Goal: Task Accomplishment & Management: Manage account settings

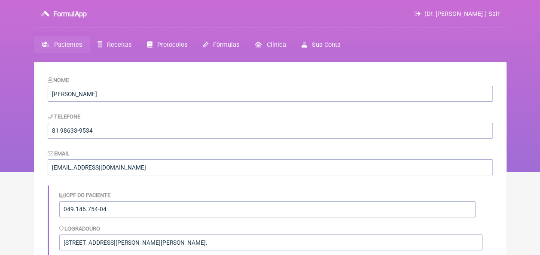
click at [73, 46] on span "Pacientes" at bounding box center [68, 44] width 28 height 7
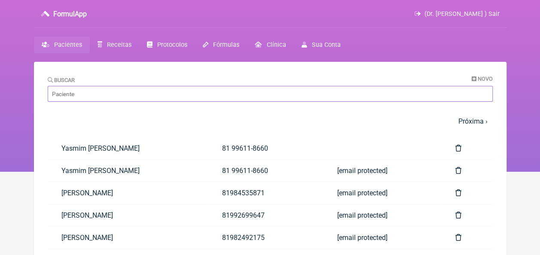
click at [206, 97] on input "Buscar" at bounding box center [270, 94] width 445 height 16
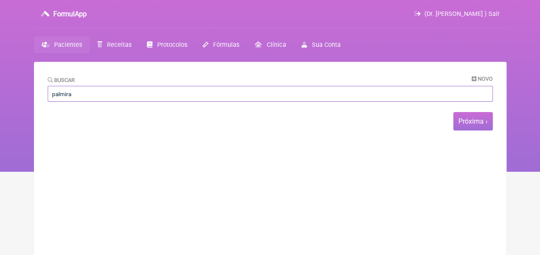
type input "palmira"
click at [463, 122] on link "Próxima ›" at bounding box center [472, 121] width 29 height 8
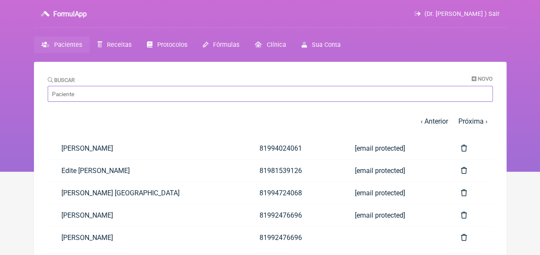
click at [112, 95] on input "Buscar" at bounding box center [270, 94] width 445 height 16
click at [154, 92] on input "Buscar" at bounding box center [270, 94] width 445 height 16
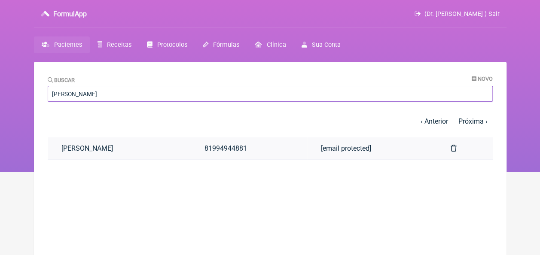
type input "[PERSON_NAME]"
click at [121, 150] on link "[PERSON_NAME]" at bounding box center [119, 148] width 143 height 22
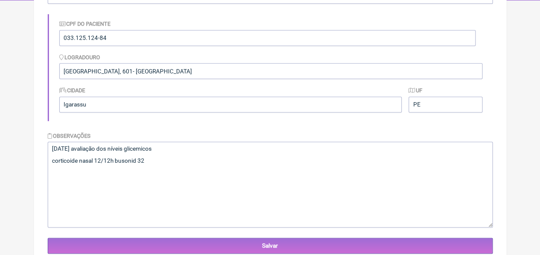
scroll to position [172, 0]
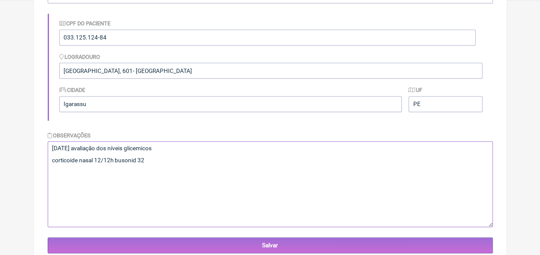
drag, startPoint x: 52, startPoint y: 152, endPoint x: 134, endPoint y: 155, distance: 82.5
click at [134, 155] on textarea "[DATE] avaliação dos níveis glicemicos corticoide nasal 12/12h busonid 32" at bounding box center [270, 184] width 445 height 86
drag, startPoint x: 52, startPoint y: 148, endPoint x: 158, endPoint y: 158, distance: 106.6
click at [159, 162] on textarea "[DATE] avaliação dos níveis glicemicos corticoide nasal 12/12h busonid 32" at bounding box center [270, 184] width 445 height 86
click at [199, 168] on textarea "[DATE] avaliação dos níveis glicemicos corticoide nasal 12/12h busonid 32" at bounding box center [270, 184] width 445 height 86
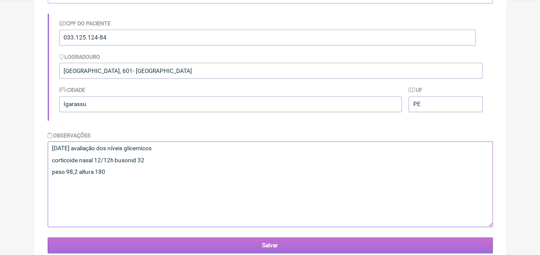
type textarea "[DATE] avaliação dos níveis glicemicos corticoide nasal 12/12h busonid 32 peso …"
click at [236, 241] on input "Salvar" at bounding box center [270, 246] width 445 height 16
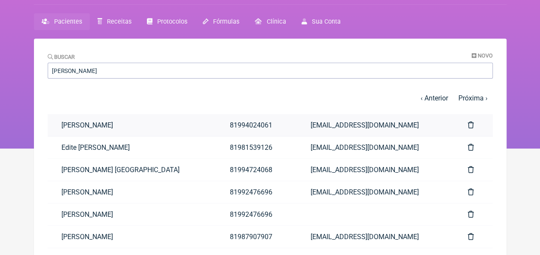
scroll to position [43, 0]
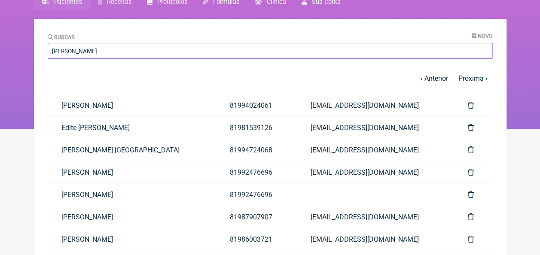
click at [150, 57] on input "marcelo" at bounding box center [270, 51] width 445 height 16
type input "m"
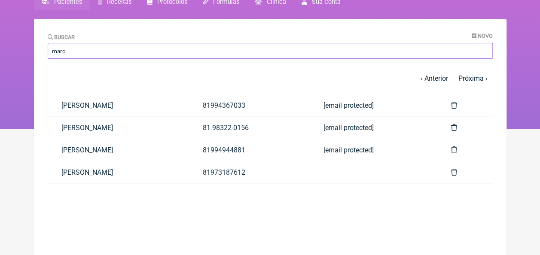
type input "marcelo"
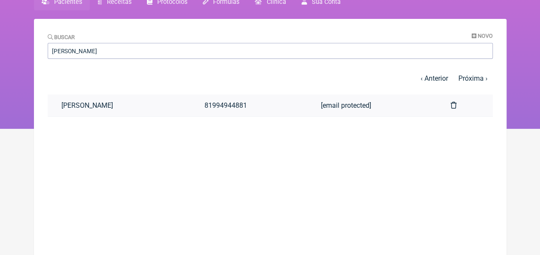
click at [92, 113] on link "[PERSON_NAME]" at bounding box center [119, 106] width 143 height 22
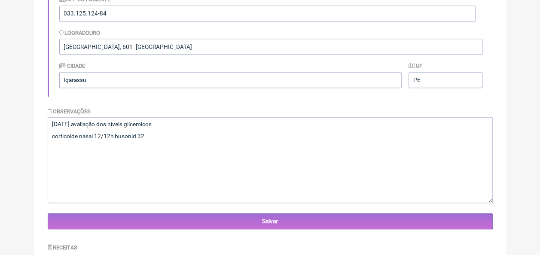
scroll to position [215, 0]
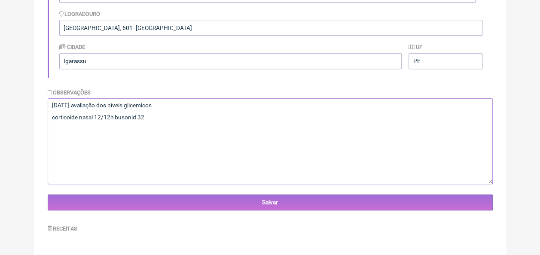
click at [165, 123] on textarea "[DATE] avaliação dos níveis glicemicos corticoide nasal 12/12h busonid 32" at bounding box center [270, 141] width 445 height 86
paste textarea "Prezado(a) endocrinologista, Compreendo perfeitamente a sua preocupação e a nec…"
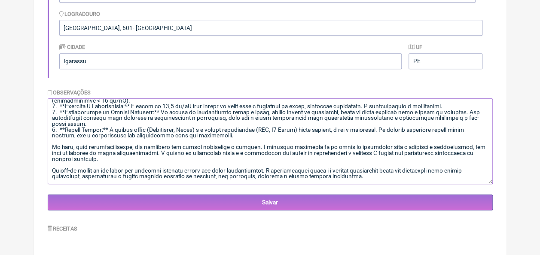
scroll to position [300, 0]
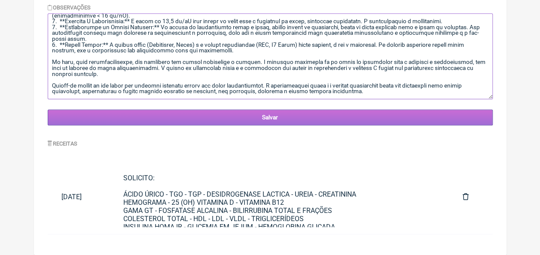
type textarea "12/05/1975 avaliação dos níveis glicemicos corticoide nasal 12/12h busonid 32 P…"
click at [274, 115] on input "Salvar" at bounding box center [270, 118] width 445 height 16
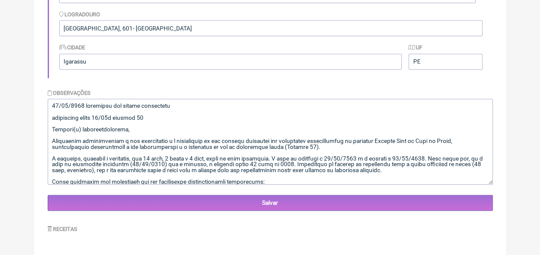
scroll to position [300, 0]
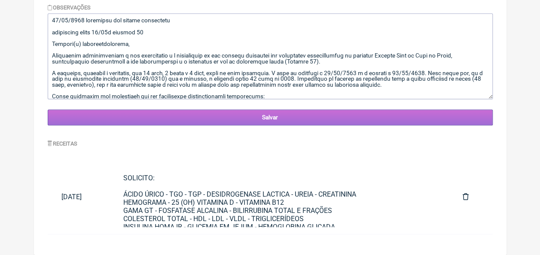
click at [278, 120] on input "Salvar" at bounding box center [270, 118] width 445 height 16
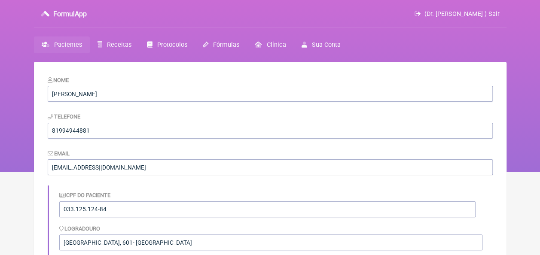
click at [74, 45] on span "Pacientes" at bounding box center [68, 44] width 28 height 7
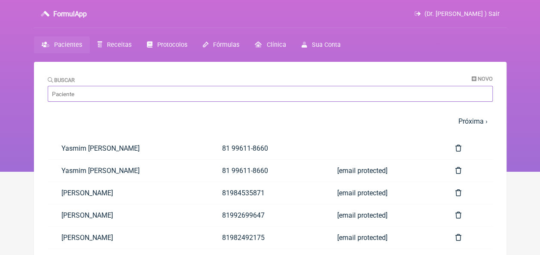
drag, startPoint x: 198, startPoint y: 92, endPoint x: 198, endPoint y: 97, distance: 4.7
click at [198, 97] on input "Buscar" at bounding box center [270, 94] width 445 height 16
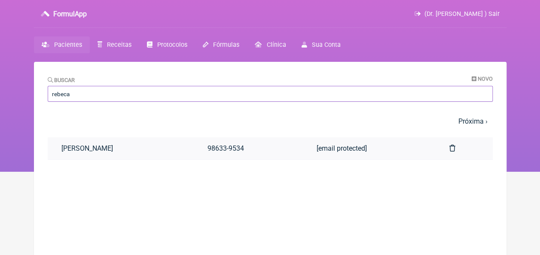
type input "rebeca"
click at [168, 150] on link "Rebeca Samanta Araújo Cavalcanti" at bounding box center [121, 148] width 147 height 22
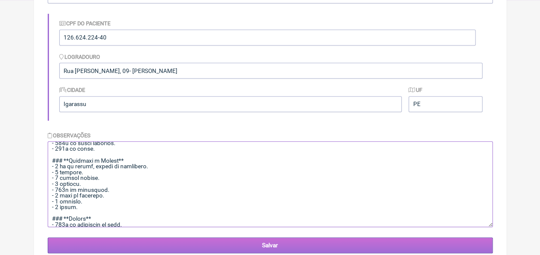
scroll to position [893, 0]
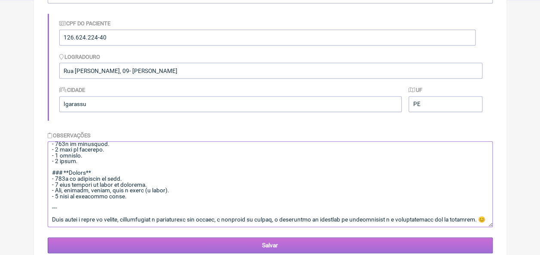
drag, startPoint x: 52, startPoint y: 149, endPoint x: 332, endPoint y: 239, distance: 294.3
click at [332, 239] on form "Nome Rebeca Samanta Araújo Cavalcanti Telefone 98633-9534 Email luzcaxiassaude@…" at bounding box center [270, 79] width 445 height 350
